Goal: Find specific page/section: Find specific page/section

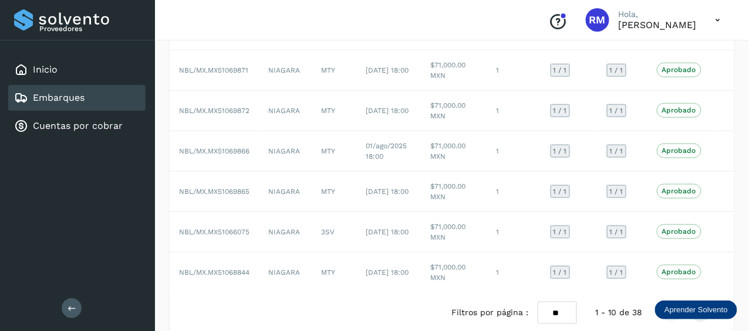
scroll to position [276, 0]
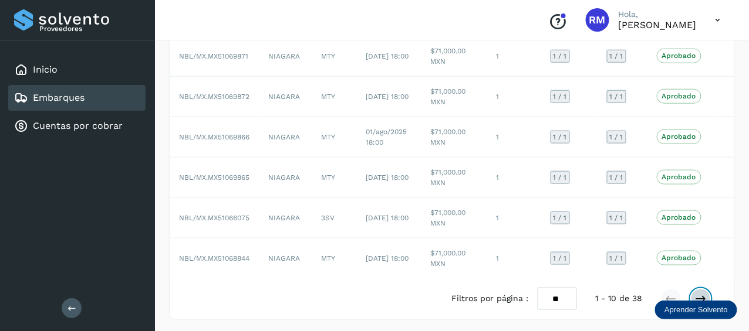
click at [703, 297] on icon at bounding box center [701, 299] width 12 height 12
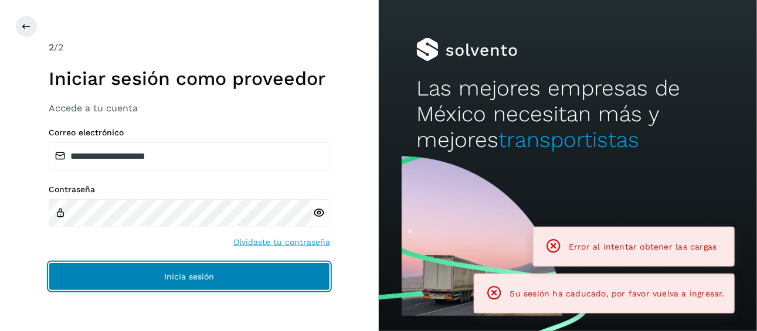
click at [252, 276] on button "Inicia sesión" at bounding box center [190, 277] width 282 height 28
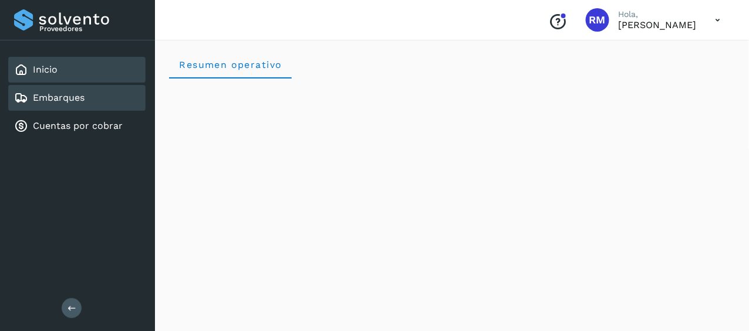
click at [88, 98] on div "Embarques" at bounding box center [76, 98] width 137 height 26
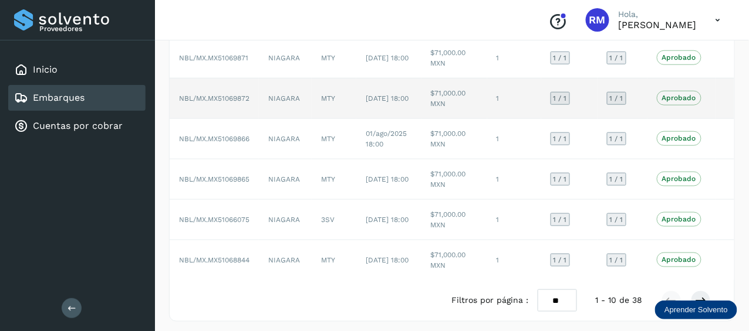
scroll to position [276, 0]
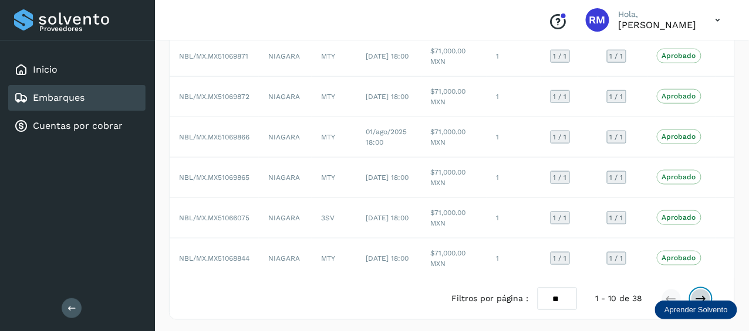
click at [701, 293] on icon at bounding box center [701, 299] width 12 height 12
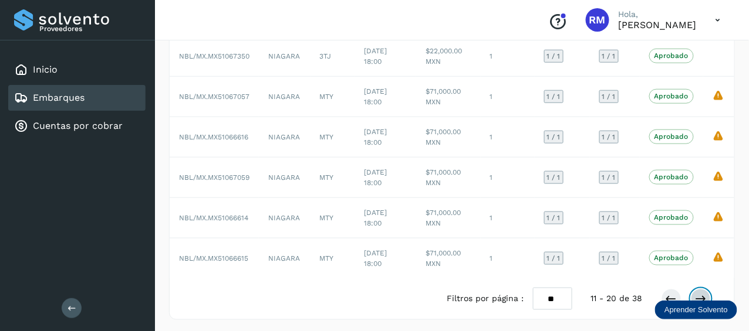
click at [706, 293] on icon at bounding box center [701, 299] width 12 height 12
click at [699, 293] on icon at bounding box center [701, 299] width 12 height 12
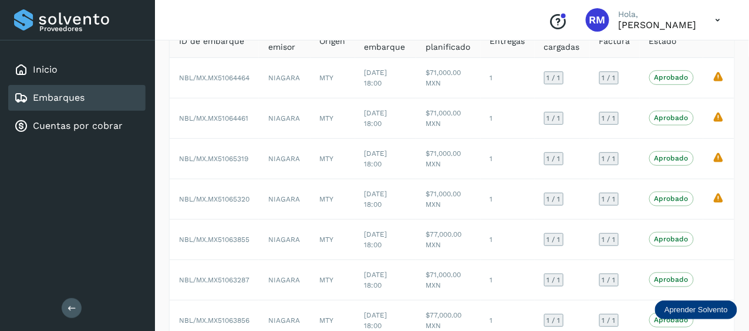
scroll to position [196, 0]
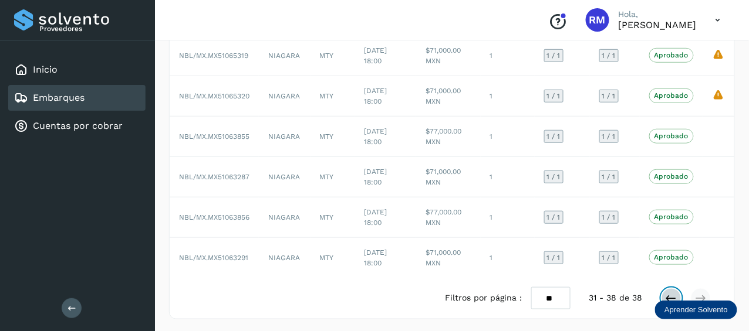
click at [672, 297] on icon at bounding box center [671, 299] width 12 height 12
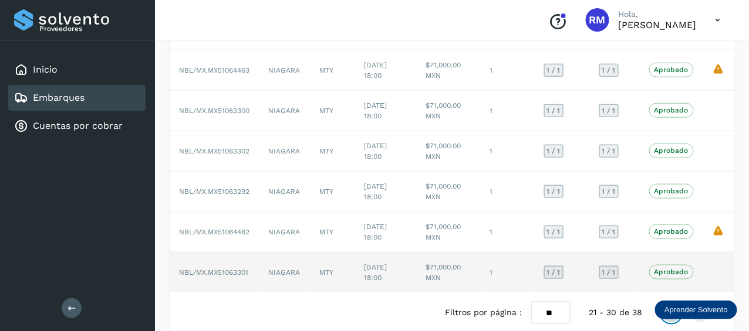
scroll to position [276, 0]
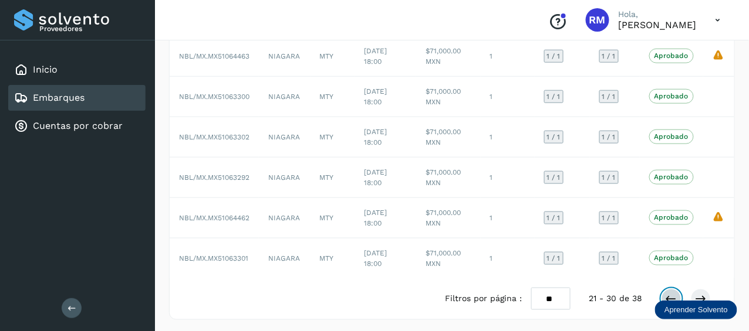
click at [671, 296] on icon at bounding box center [671, 299] width 12 height 12
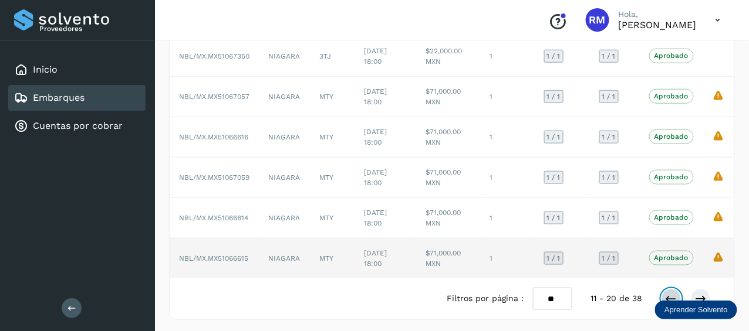
scroll to position [218, 0]
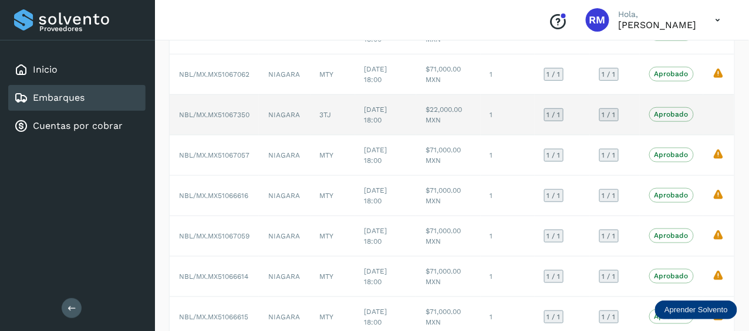
click at [214, 114] on span "NBL/MX.MX51067350" at bounding box center [214, 115] width 70 height 8
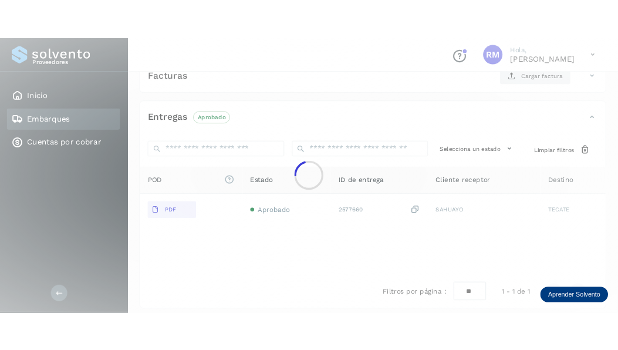
scroll to position [218, 0]
